Goal: Check status: Check status

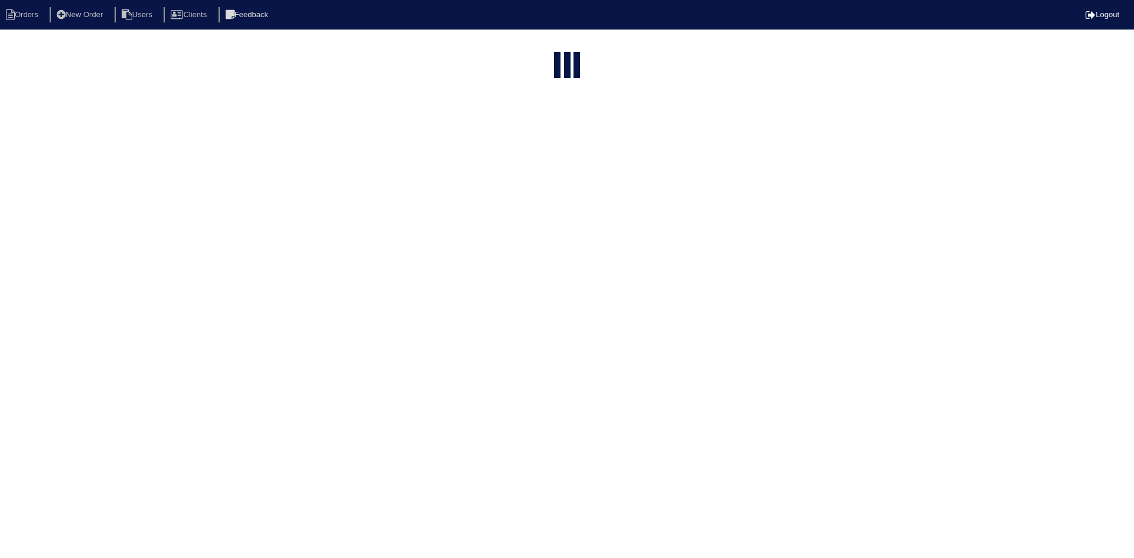
select select "15"
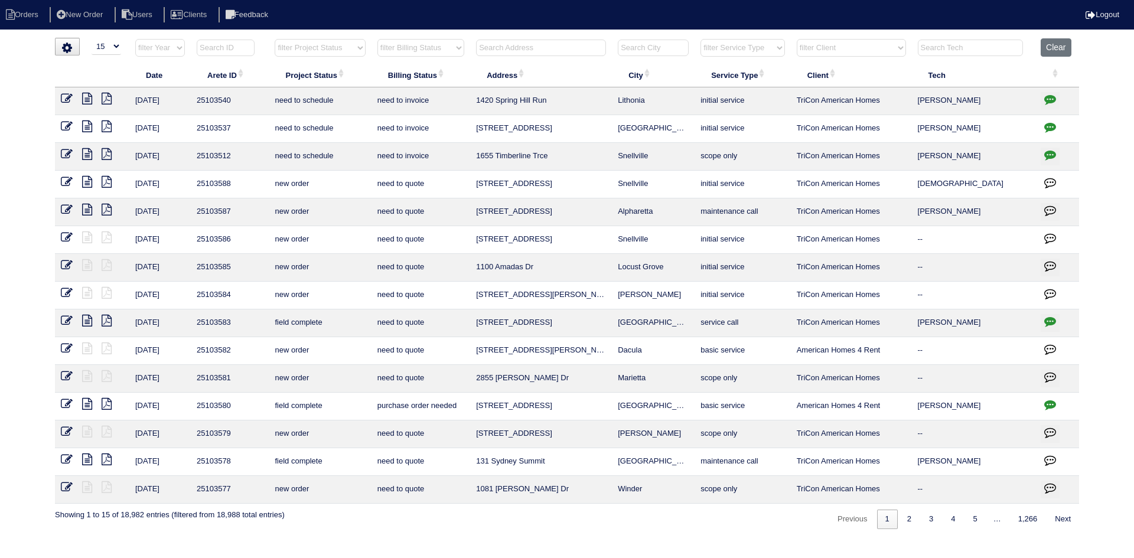
click at [533, 47] on input "text" at bounding box center [541, 48] width 130 height 17
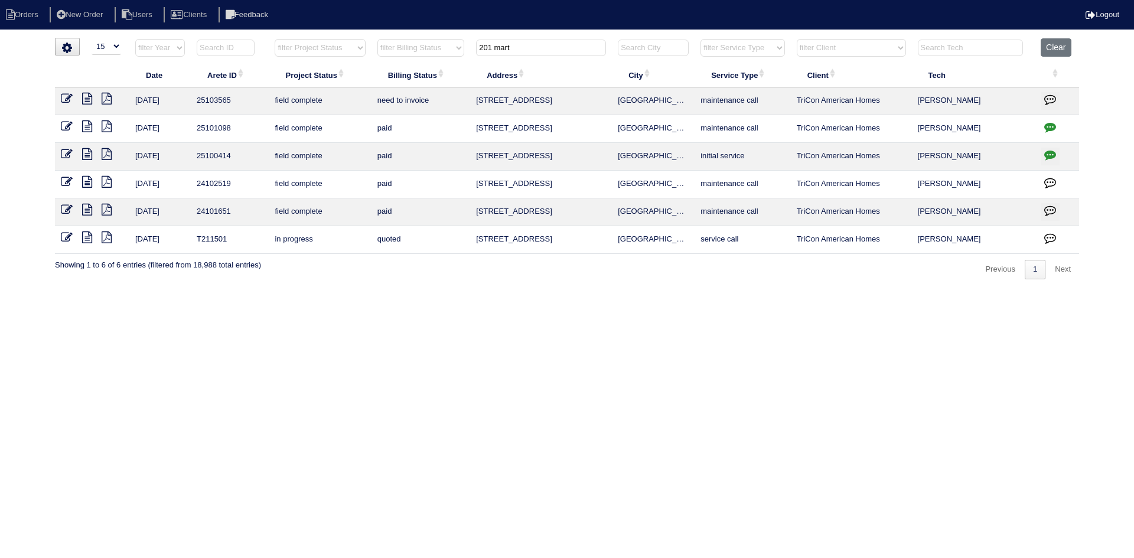
type input "201 mart"
click at [84, 99] on icon at bounding box center [87, 99] width 10 height 12
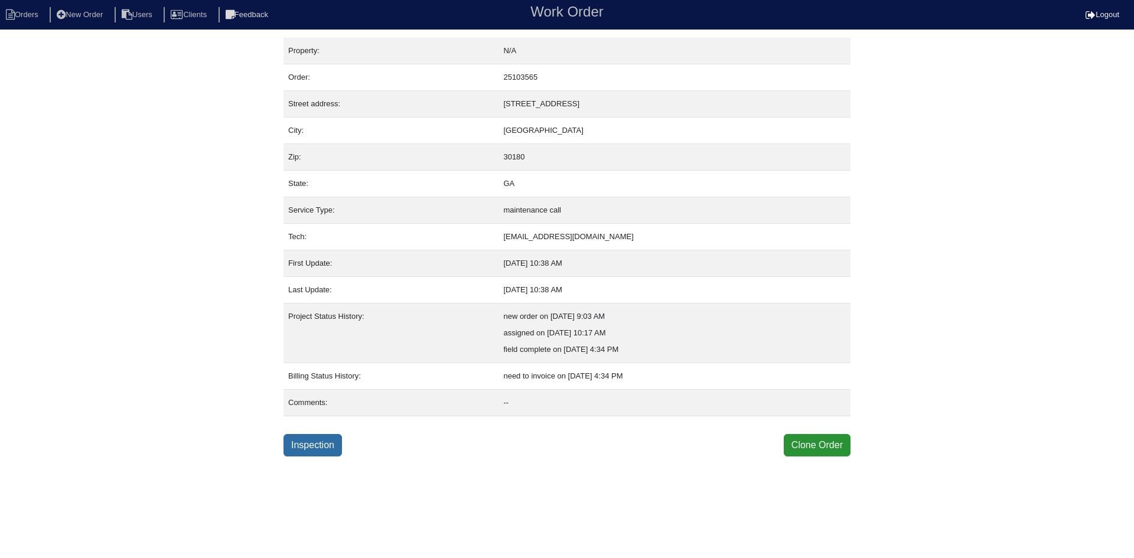
click at [307, 452] on link "Inspection" at bounding box center [312, 445] width 58 height 22
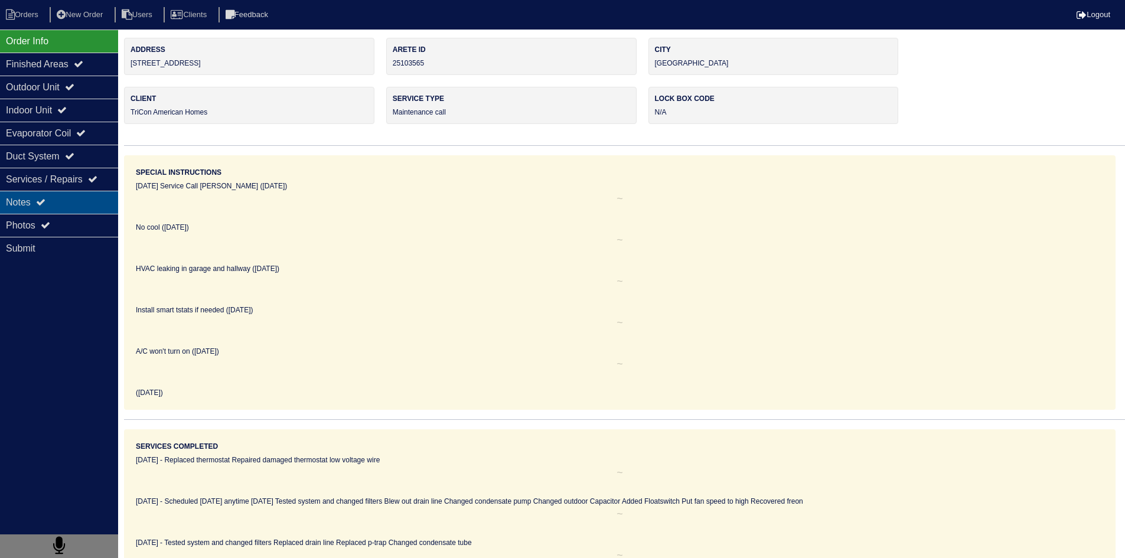
click at [80, 204] on div "Notes" at bounding box center [59, 202] width 118 height 23
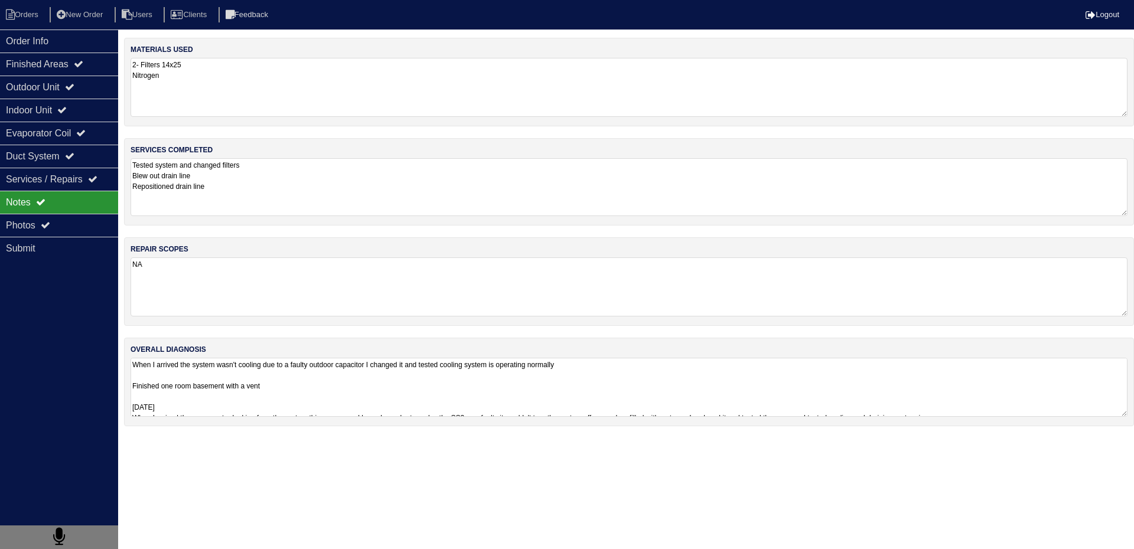
click at [254, 188] on textarea "Tested system and changed filters Blew out drain line Repositioned drain line" at bounding box center [628, 187] width 997 height 58
click at [253, 261] on textarea "NA" at bounding box center [628, 286] width 997 height 59
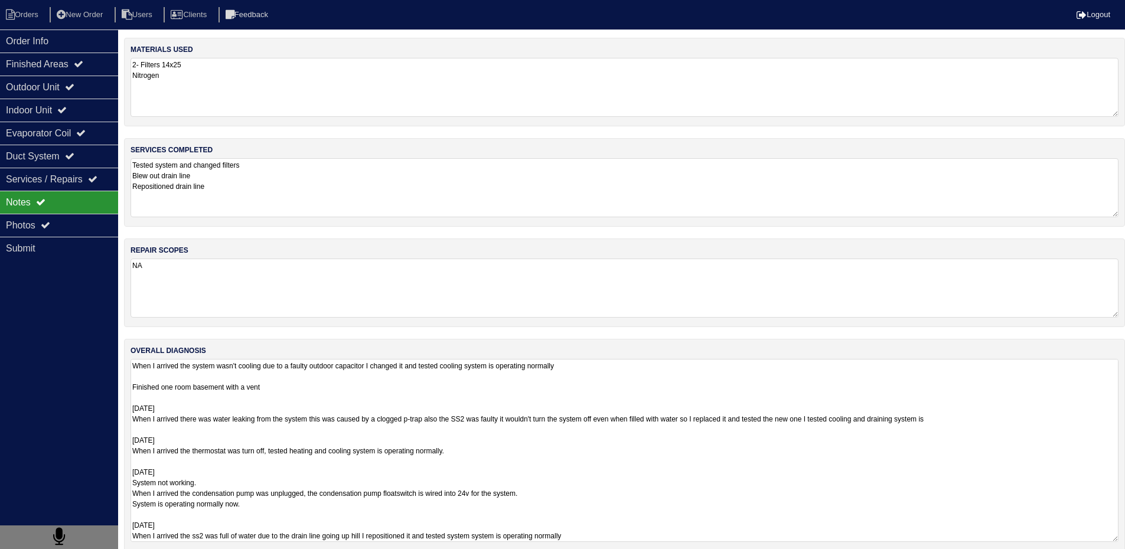
click at [234, 381] on textarea "When I arrived the system wasn't cooling due to a faulty outdoor capacitor I ch…" at bounding box center [624, 450] width 988 height 183
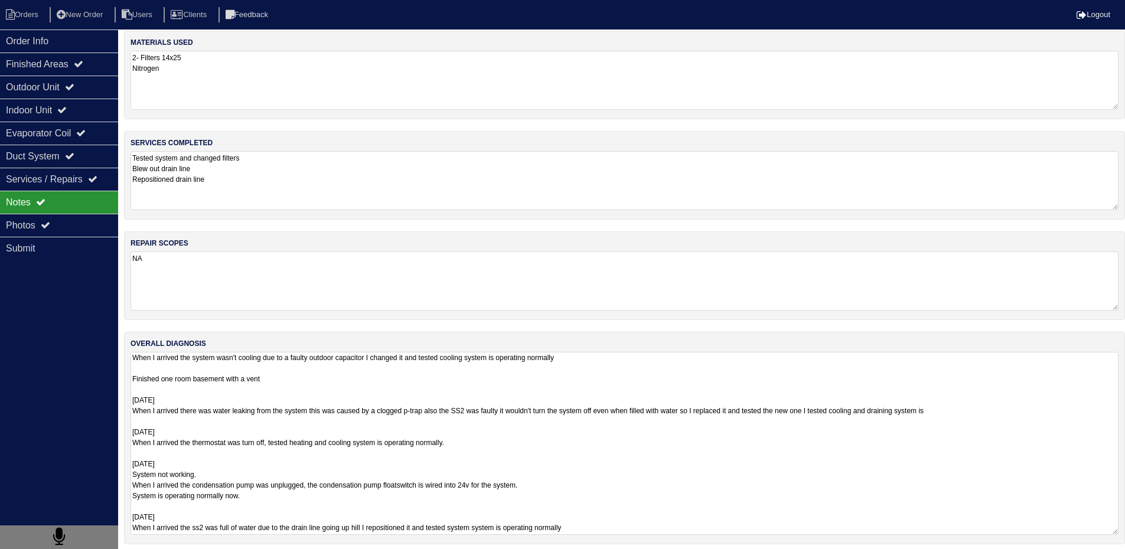
scroll to position [14, 0]
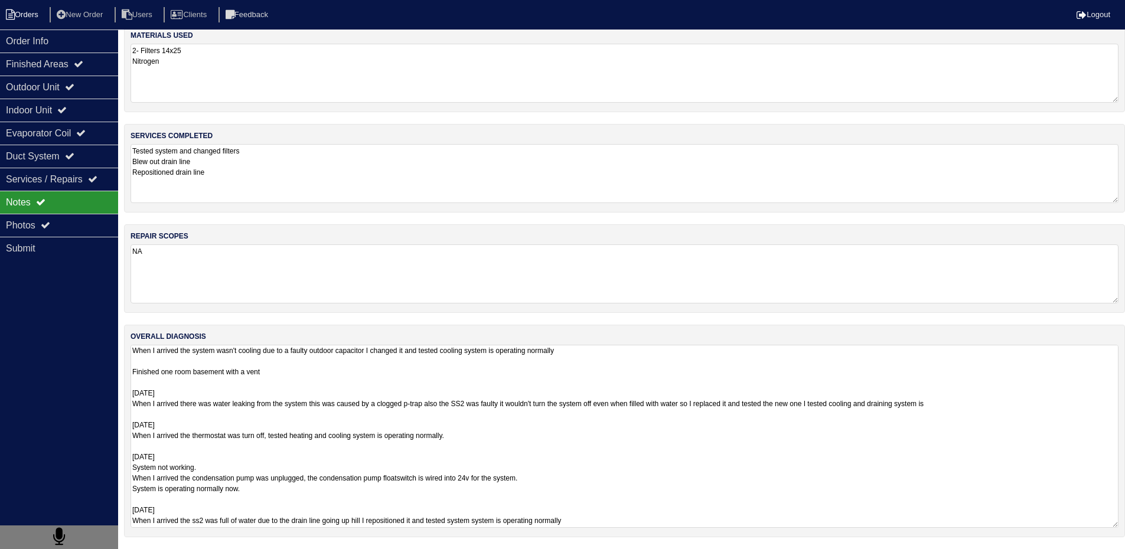
click at [31, 14] on li "Orders" at bounding box center [24, 15] width 48 height 16
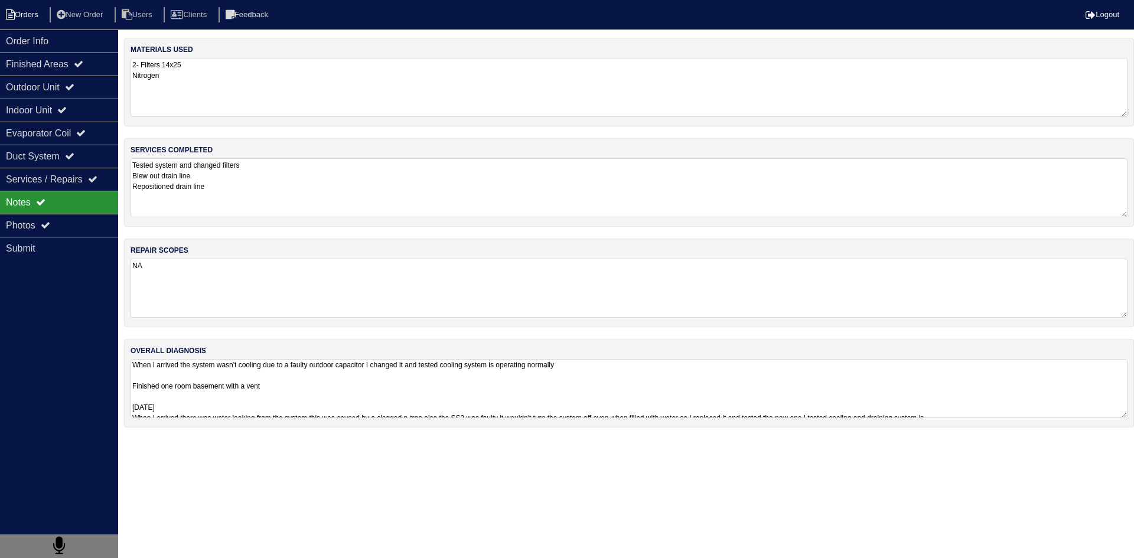
select select "15"
